Goal: Transaction & Acquisition: Obtain resource

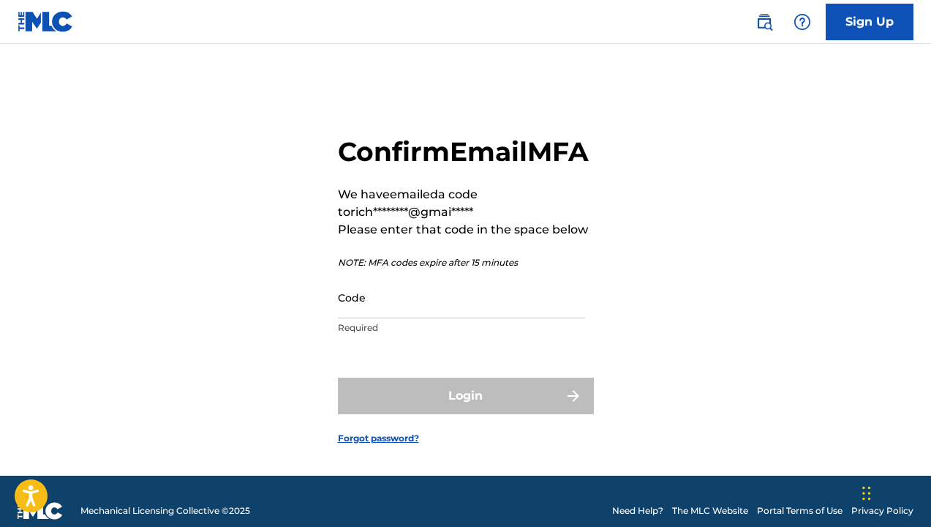
click at [405, 318] on input "Code" at bounding box center [461, 298] width 247 height 42
paste input "041474"
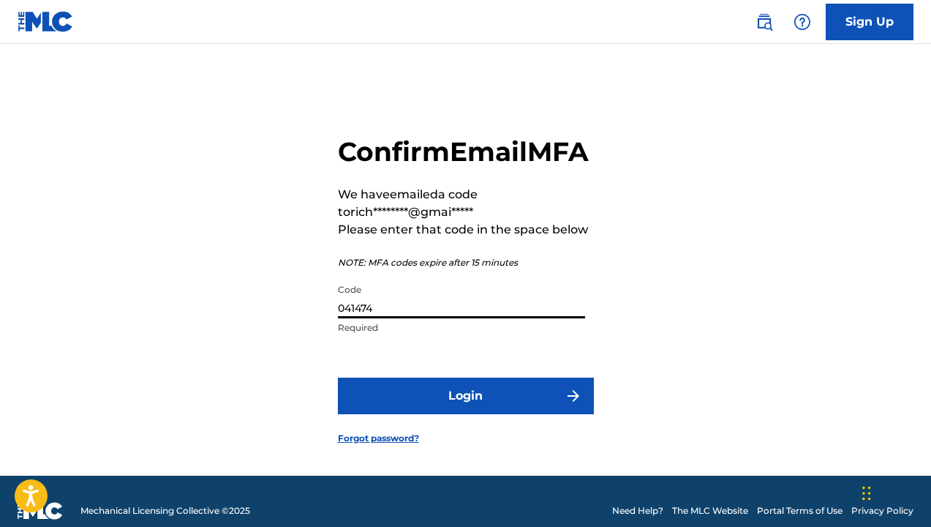
type input "041474"
click at [465, 413] on button "Login" at bounding box center [466, 395] width 256 height 37
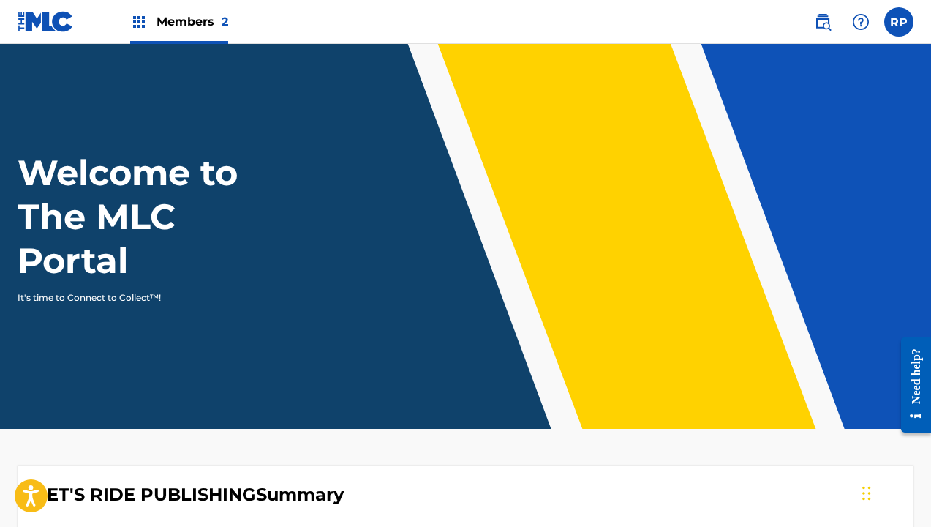
click at [560, 24] on label at bounding box center [898, 21] width 29 height 29
click at [560, 22] on input "[PERSON_NAME] [EMAIL_ADDRESS][DOMAIN_NAME] Notification Preferences Profile Log…" at bounding box center [899, 22] width 0 height 0
click at [560, 22] on img at bounding box center [823, 22] width 18 height 18
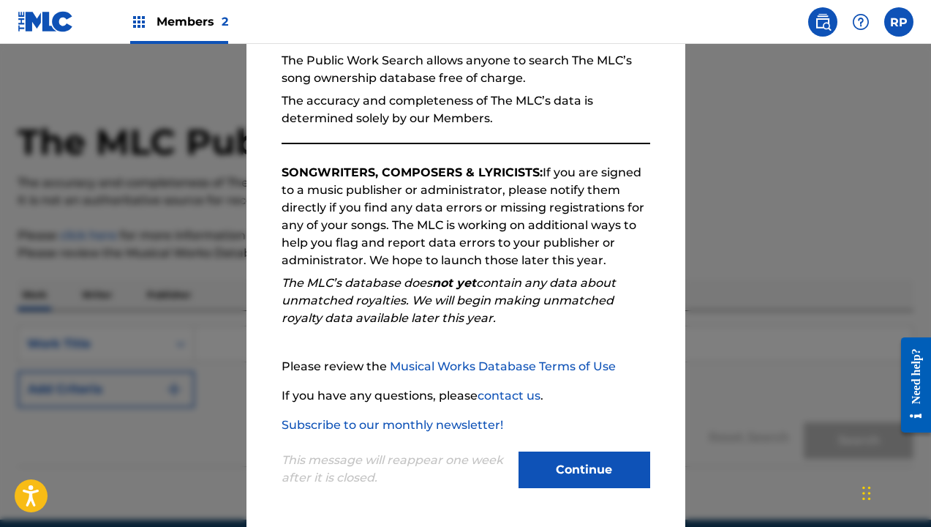
scroll to position [143, 0]
click at [560, 307] on div at bounding box center [465, 307] width 931 height 527
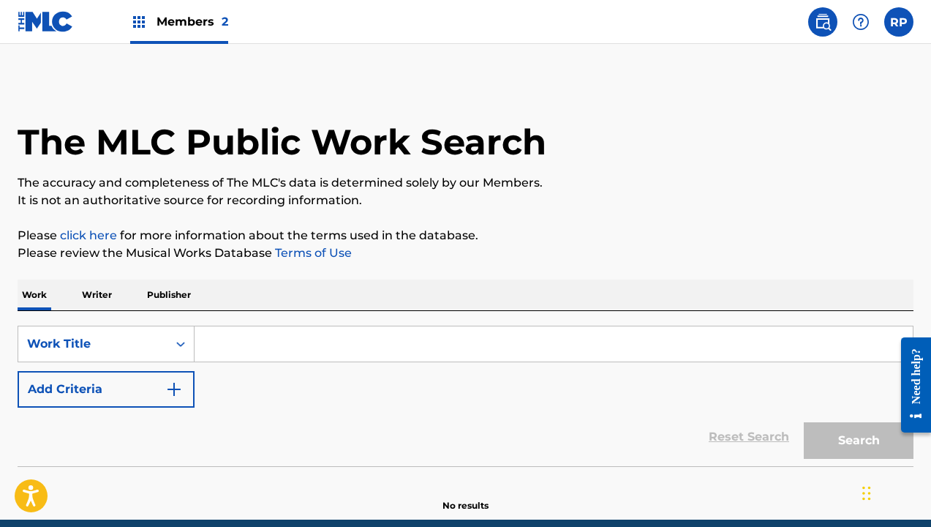
scroll to position [0, 0]
click at [48, 21] on img at bounding box center [46, 21] width 56 height 21
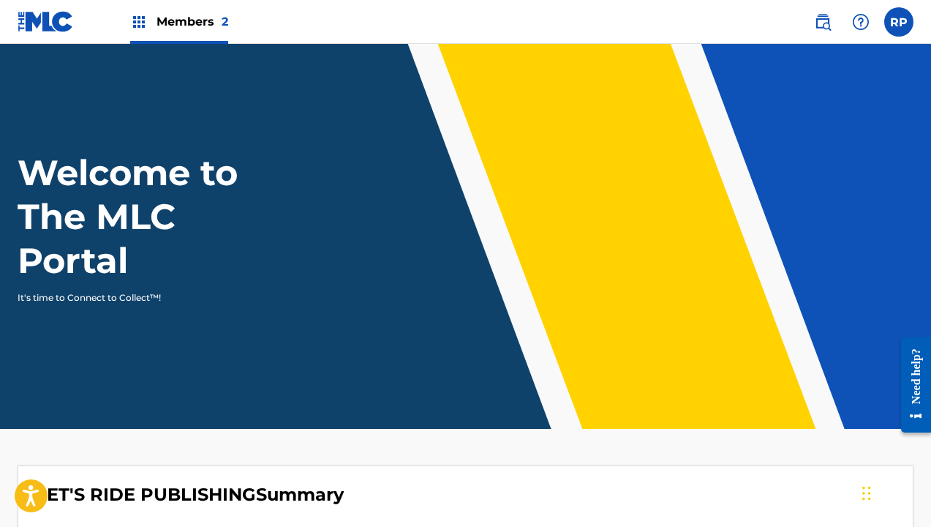
click at [48, 21] on img at bounding box center [46, 21] width 56 height 21
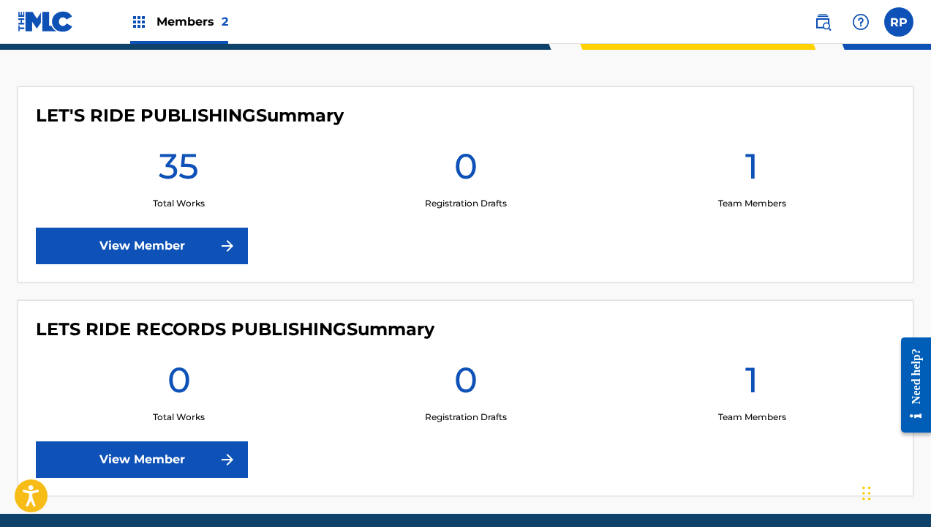
scroll to position [385, 0]
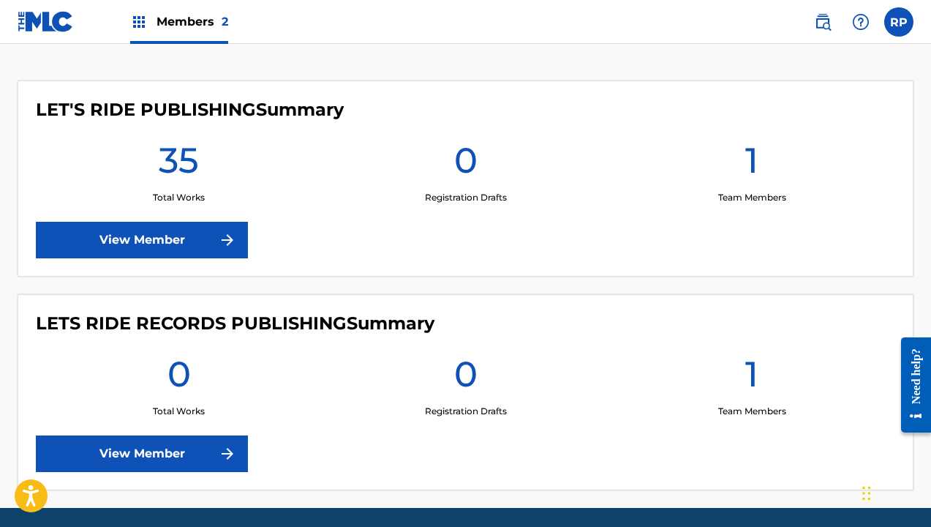
click at [173, 238] on link "View Member" at bounding box center [142, 240] width 212 height 37
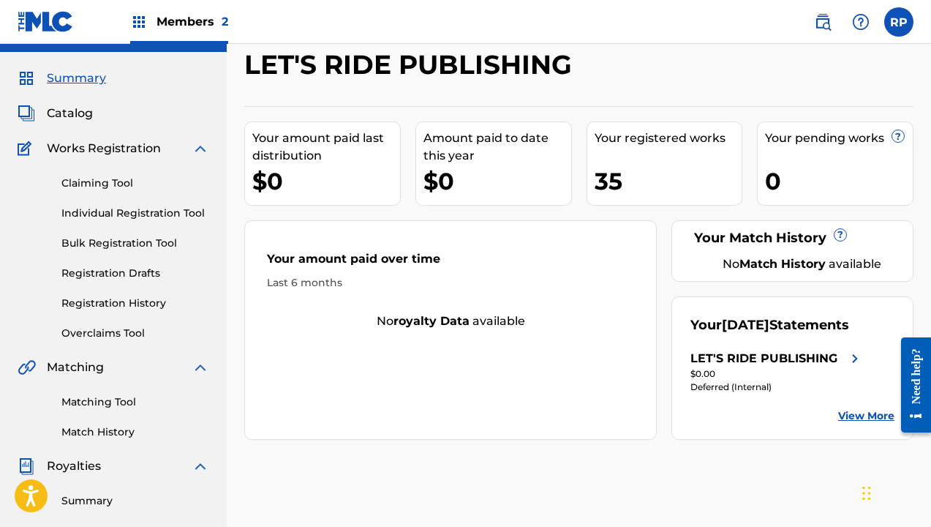
scroll to position [26, 0]
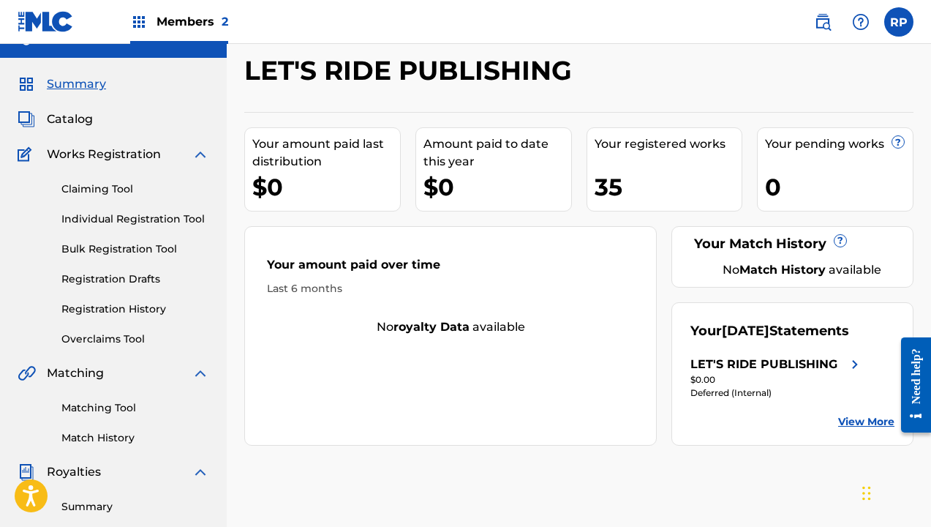
click at [560, 429] on link "View More" at bounding box center [866, 421] width 56 height 15
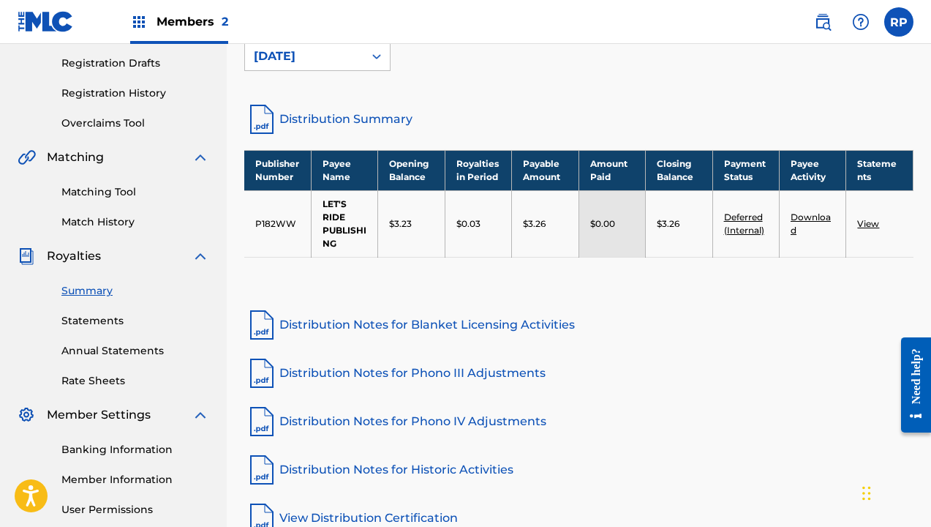
scroll to position [248, 0]
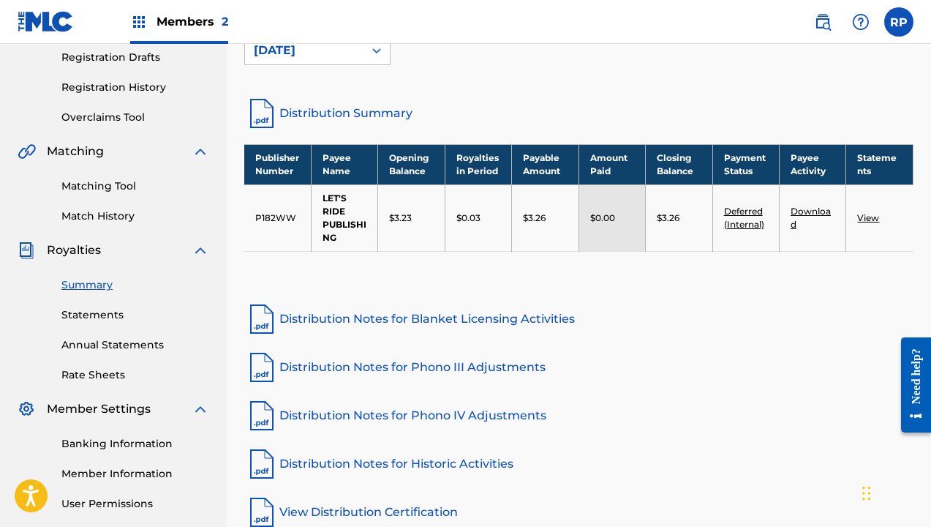
click at [560, 217] on link "View" at bounding box center [868, 217] width 22 height 11
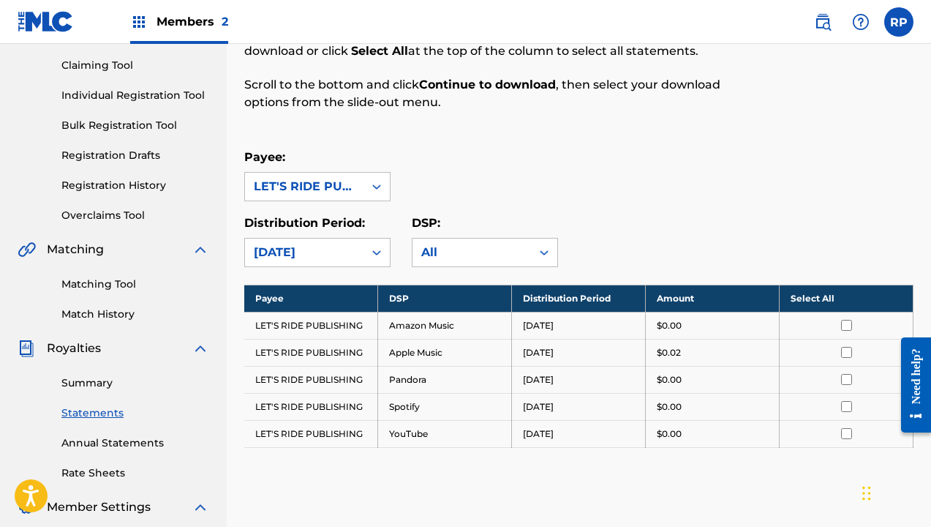
scroll to position [152, 0]
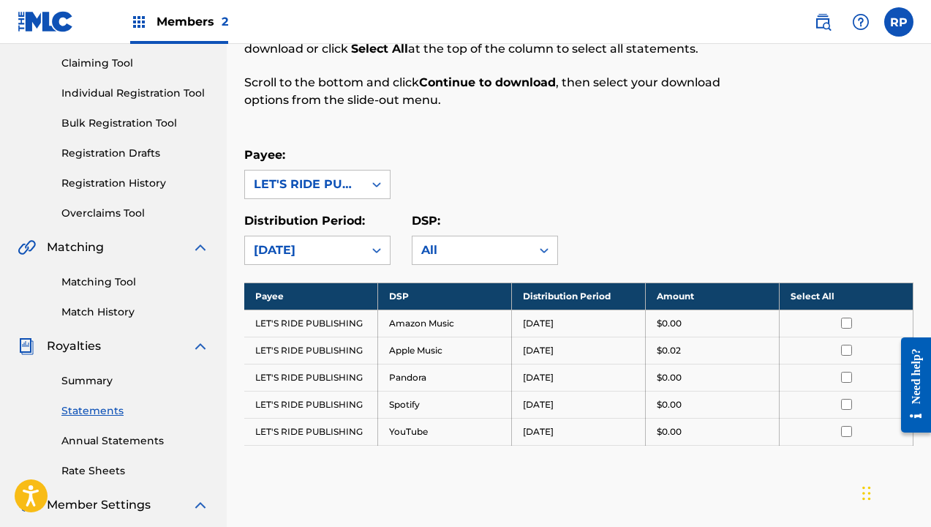
click at [560, 324] on input "checkbox" at bounding box center [846, 322] width 11 height 11
click at [560, 347] on input "checkbox" at bounding box center [846, 350] width 11 height 11
click at [560, 374] on input "checkbox" at bounding box center [846, 377] width 11 height 11
click at [560, 402] on input "checkbox" at bounding box center [846, 404] width 11 height 11
click at [560, 427] on input "checkbox" at bounding box center [846, 431] width 11 height 11
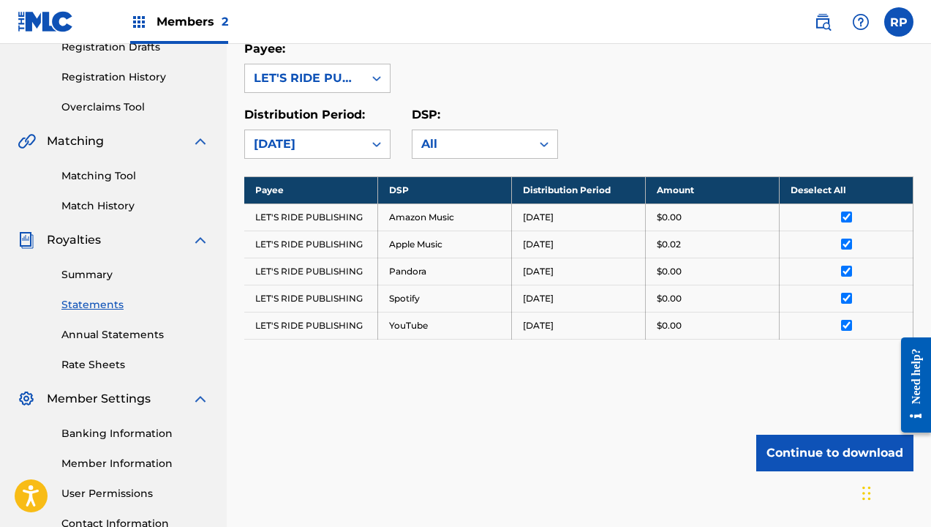
scroll to position [264, 0]
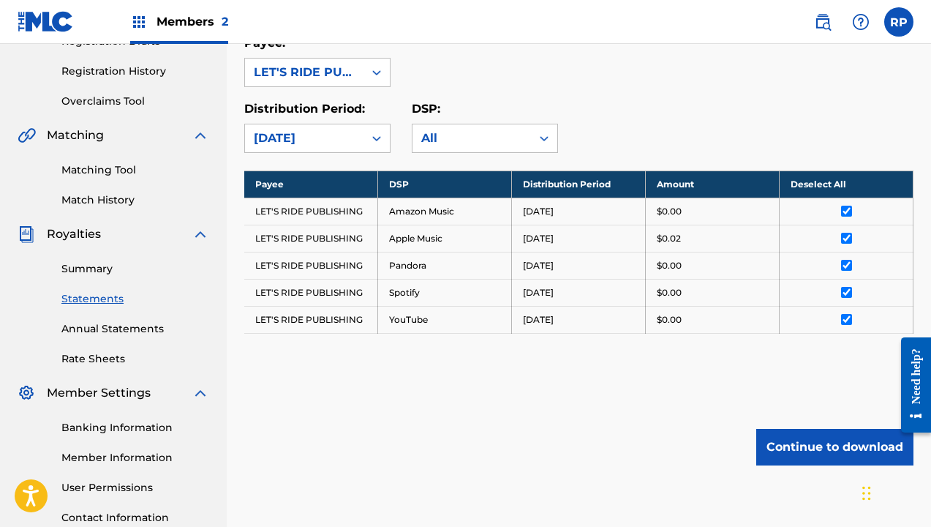
click at [560, 444] on button "Continue to download" at bounding box center [834, 447] width 157 height 37
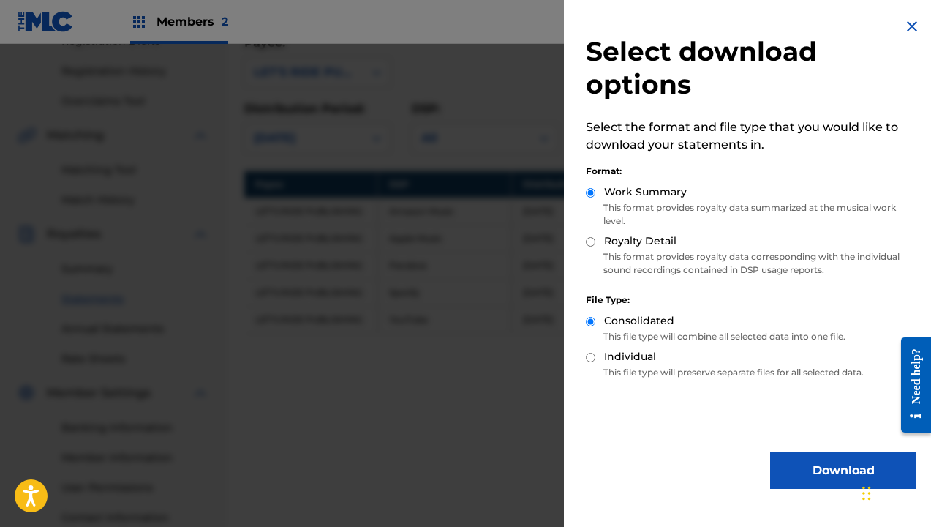
click at [560, 356] on input "Individual" at bounding box center [591, 358] width 10 height 10
radio input "true"
click at [560, 239] on input "Royalty Detail" at bounding box center [591, 242] width 10 height 10
radio input "true"
click at [560, 462] on button "Download" at bounding box center [843, 470] width 146 height 37
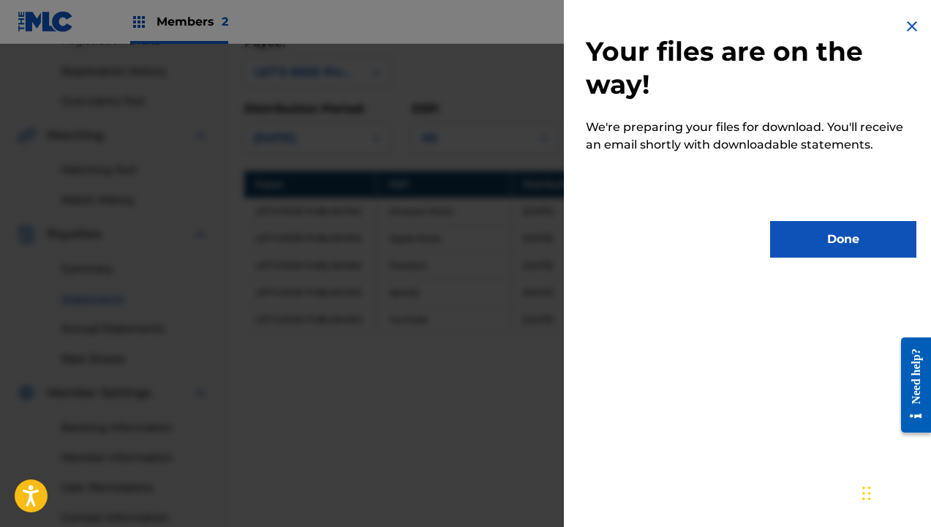
click at [560, 237] on button "Done" at bounding box center [843, 239] width 146 height 37
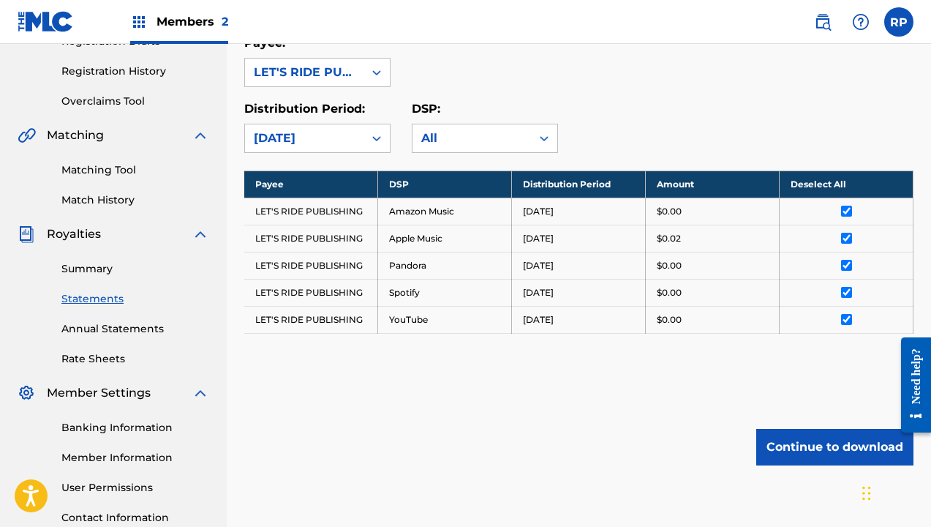
click at [105, 355] on link "Rate Sheets" at bounding box center [135, 358] width 148 height 15
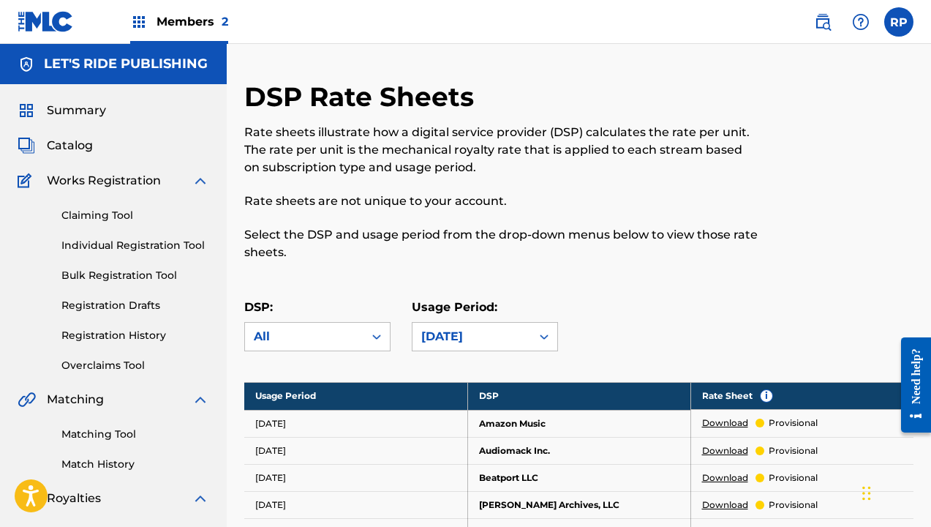
click at [560, 418] on link "Download" at bounding box center [725, 422] width 46 height 13
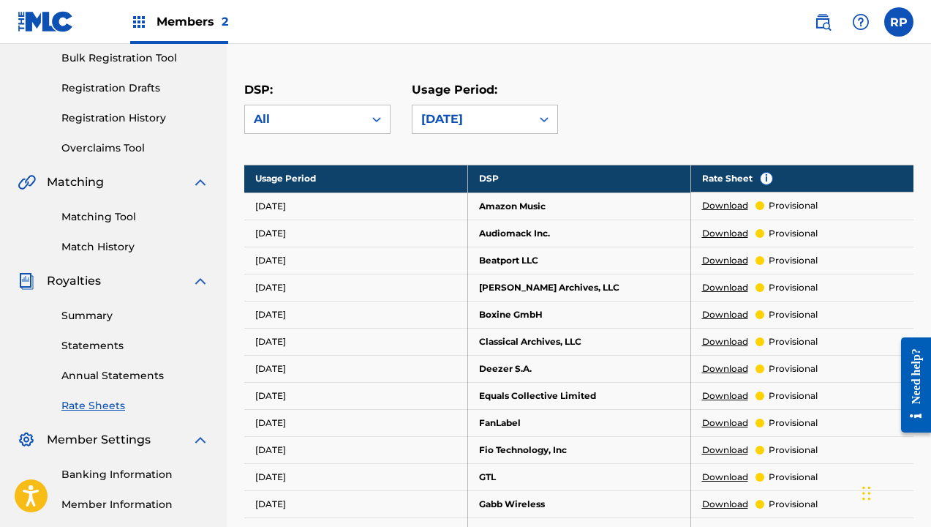
scroll to position [219, 0]
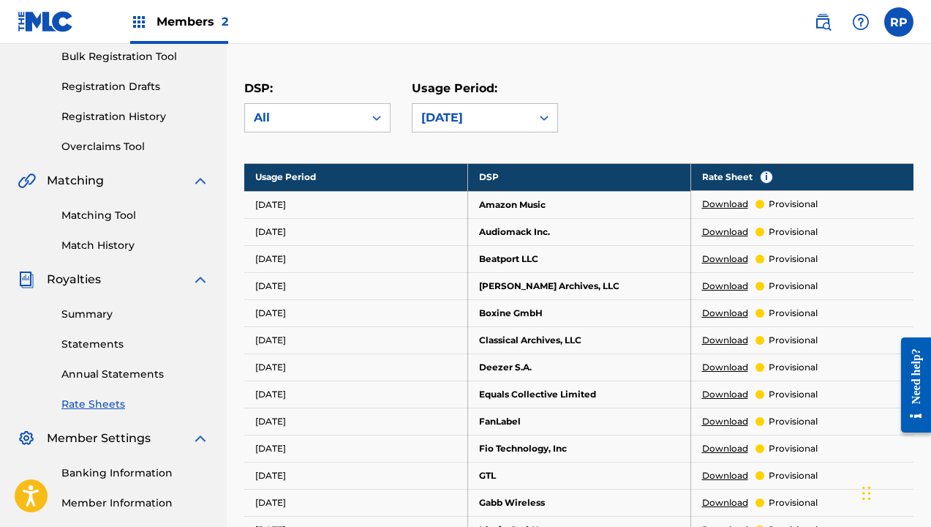
click at [99, 339] on link "Statements" at bounding box center [135, 344] width 148 height 15
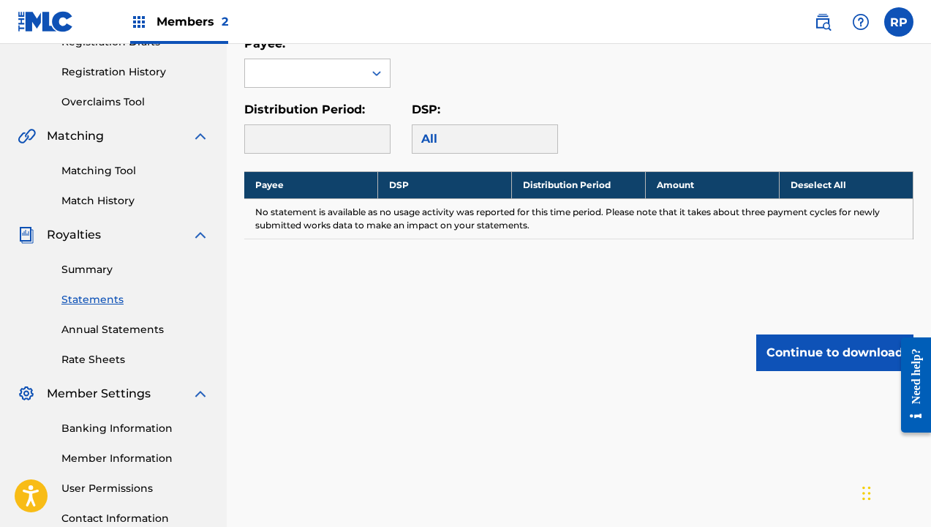
scroll to position [266, 0]
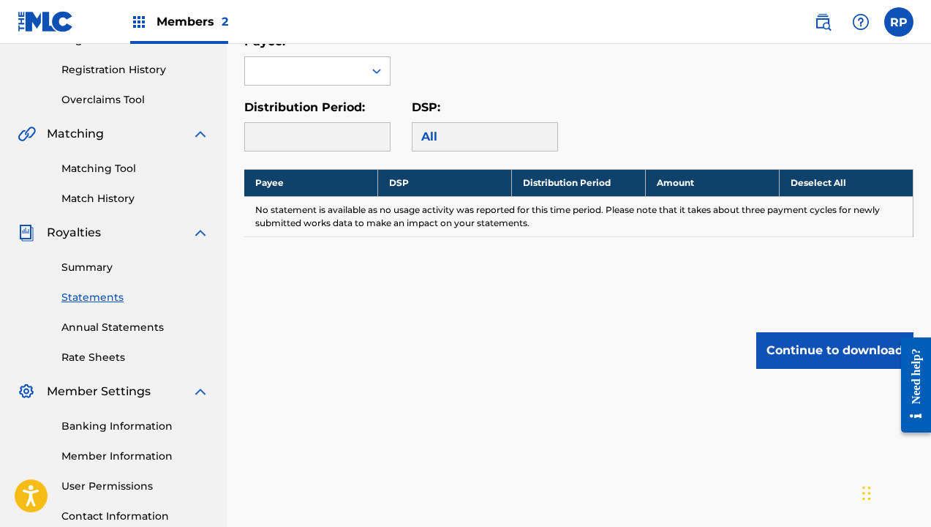
click at [90, 265] on link "Summary" at bounding box center [135, 267] width 148 height 15
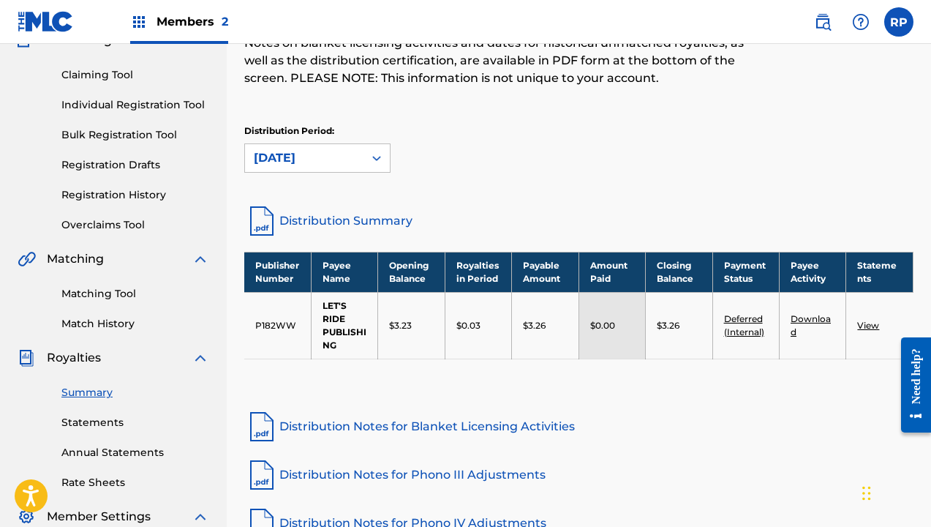
scroll to position [137, 0]
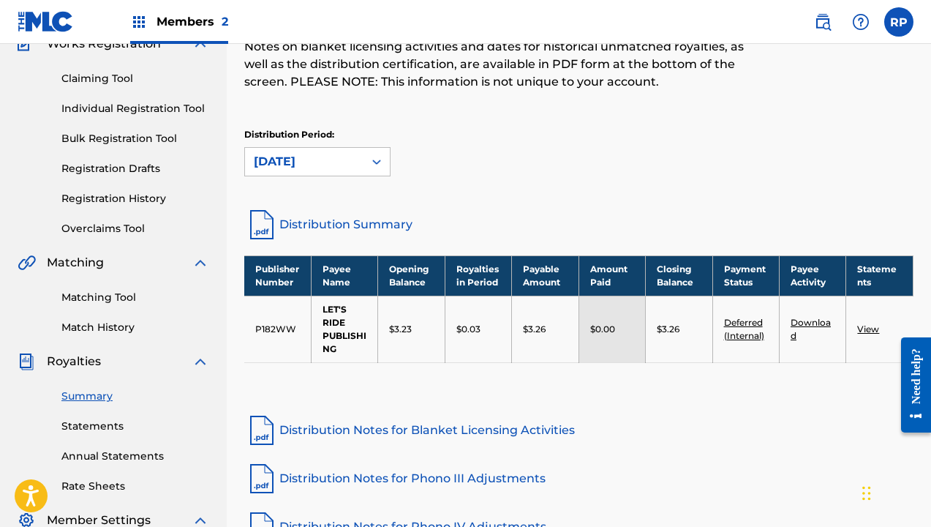
click at [560, 18] on label at bounding box center [898, 21] width 29 height 29
click at [560, 22] on input "[PERSON_NAME] [EMAIL_ADDRESS][DOMAIN_NAME] Notification Preferences Profile Log…" at bounding box center [899, 22] width 0 height 0
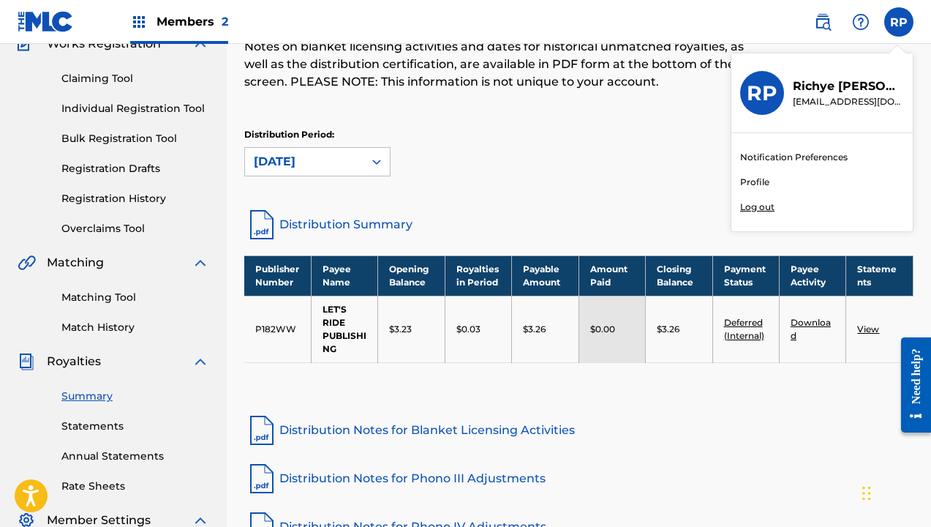
click at [560, 208] on p "Log out" at bounding box center [757, 206] width 34 height 13
click at [560, 22] on input "[PERSON_NAME] [EMAIL_ADDRESS][DOMAIN_NAME] Notification Preferences Profile Log…" at bounding box center [899, 22] width 0 height 0
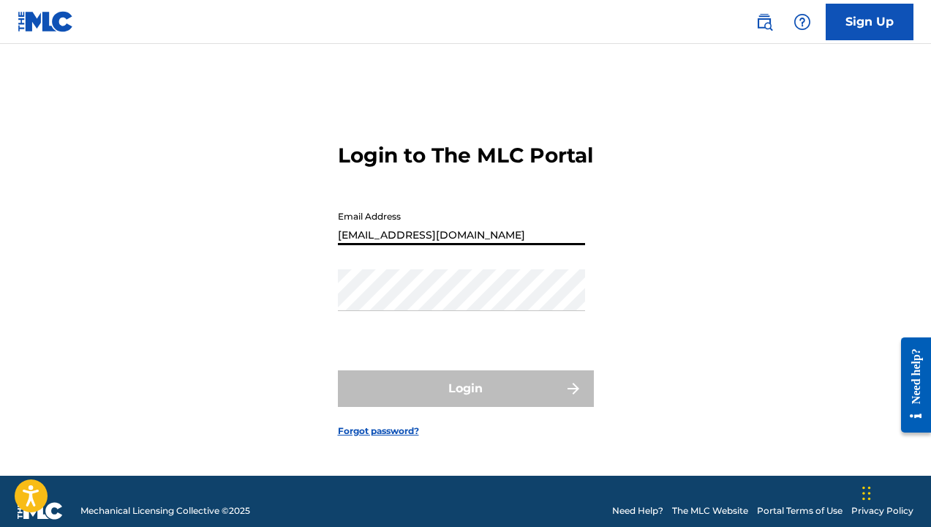
click at [465, 401] on button "Login" at bounding box center [466, 388] width 256 height 37
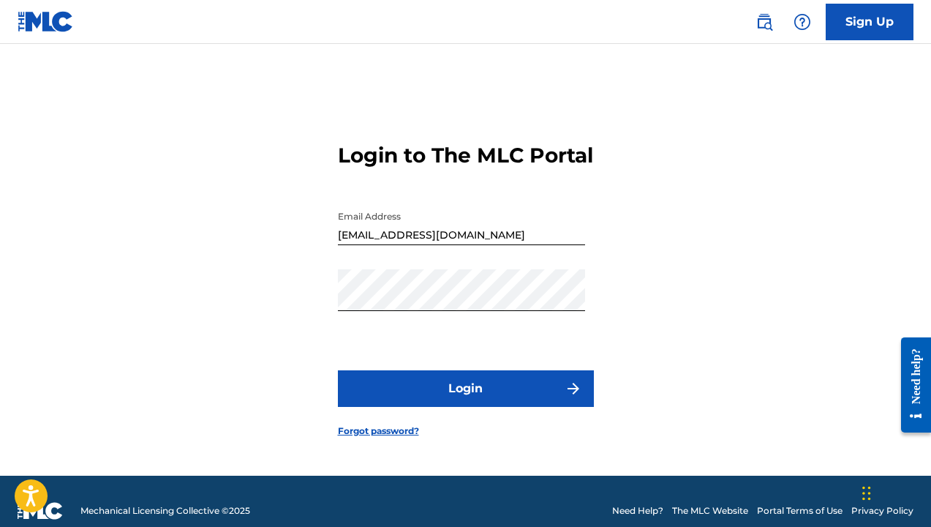
click at [512, 396] on button "Login" at bounding box center [466, 388] width 256 height 37
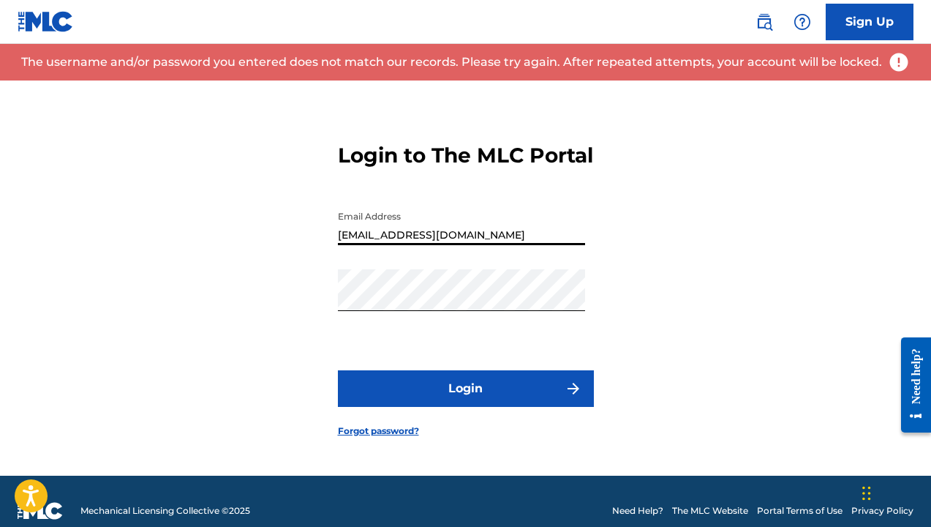
click at [505, 239] on input "[EMAIL_ADDRESS][DOMAIN_NAME]" at bounding box center [461, 224] width 247 height 42
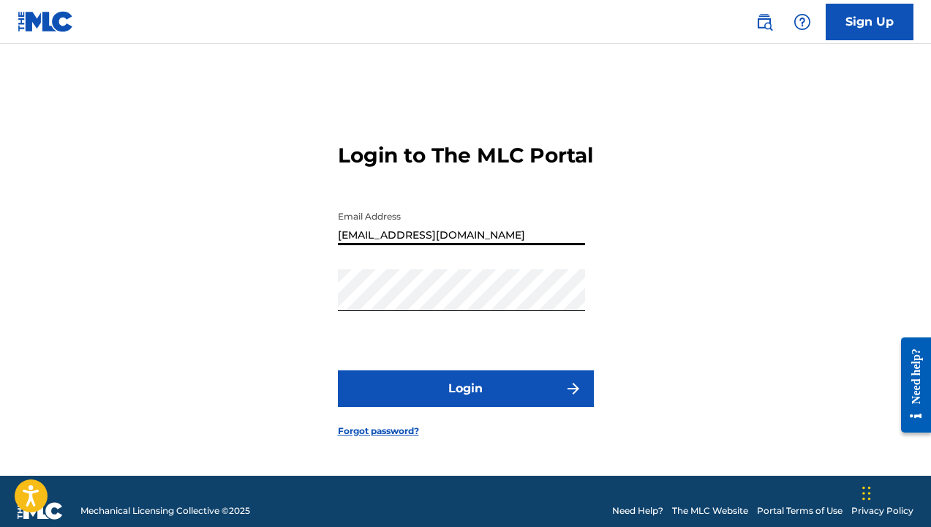
click at [560, 245] on input "[EMAIL_ADDRESS][DOMAIN_NAME]" at bounding box center [461, 224] width 247 height 42
type input "[EMAIL_ADDRESS][DOMAIN_NAME]"
click at [522, 396] on button "Login" at bounding box center [466, 388] width 256 height 37
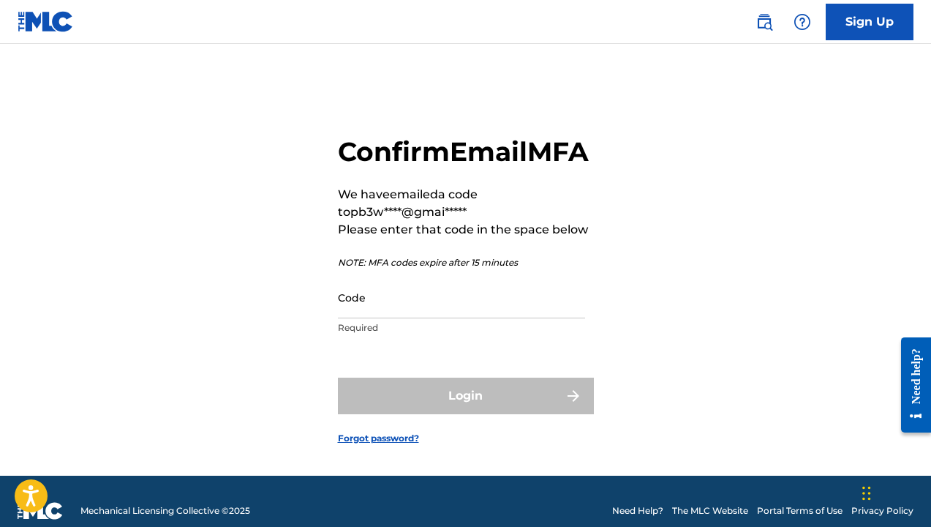
click at [393, 318] on input "Code" at bounding box center [461, 298] width 247 height 42
paste input "551835"
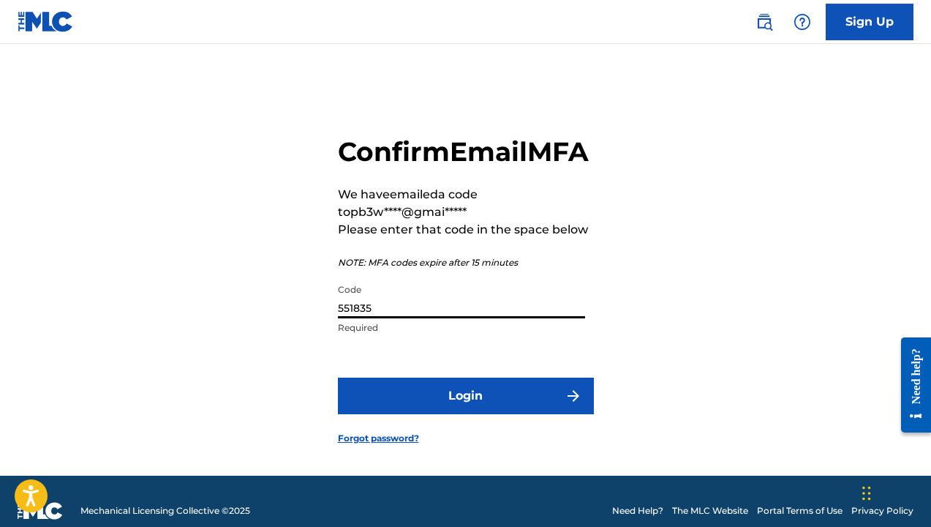
type input "551835"
click at [468, 414] on button "Login" at bounding box center [466, 395] width 256 height 37
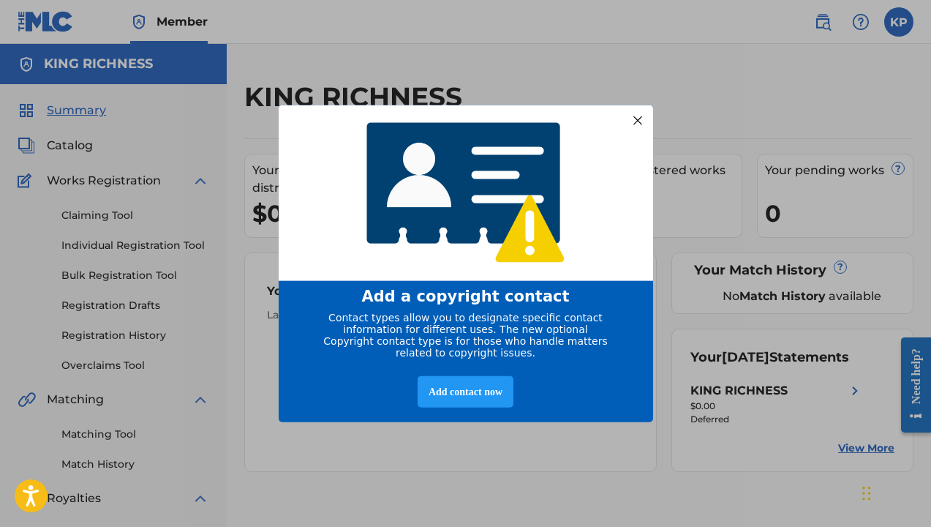
click at [560, 105] on div "entering modal" at bounding box center [466, 193] width 375 height 176
click at [560, 112] on div at bounding box center [637, 119] width 19 height 19
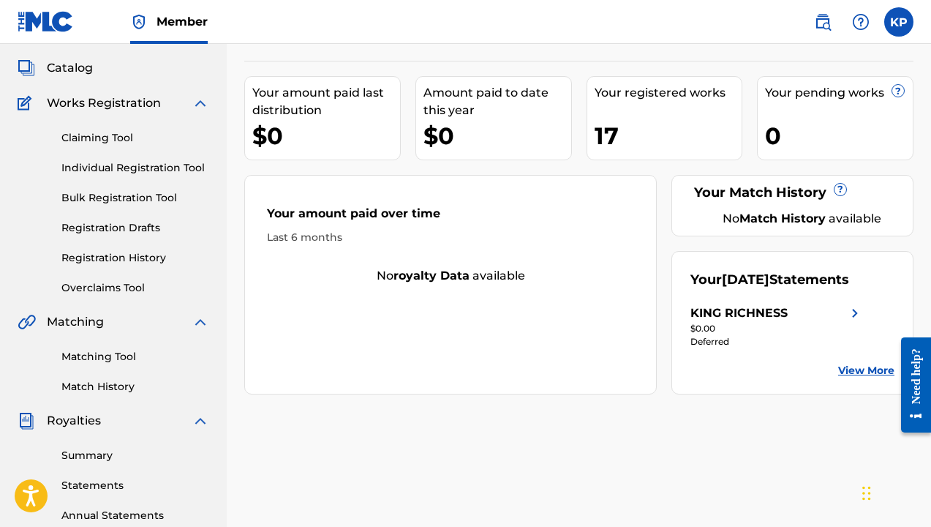
scroll to position [75, 0]
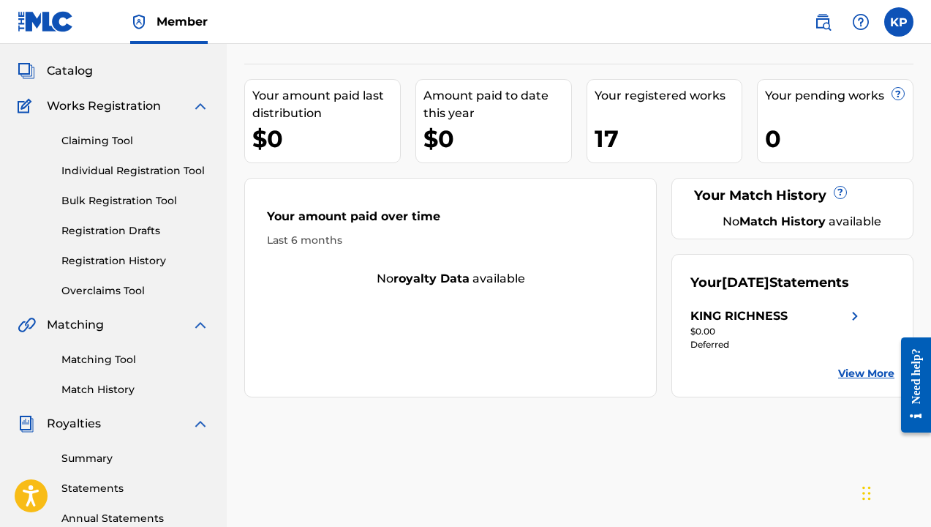
click at [560, 381] on link "View More" at bounding box center [866, 373] width 56 height 15
